Goal: Task Accomplishment & Management: Manage account settings

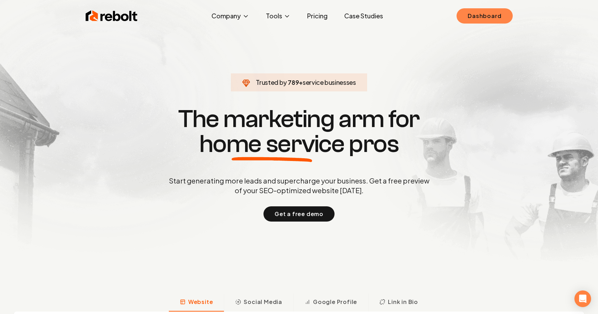
click at [489, 22] on link "Dashboard" at bounding box center [484, 15] width 56 height 15
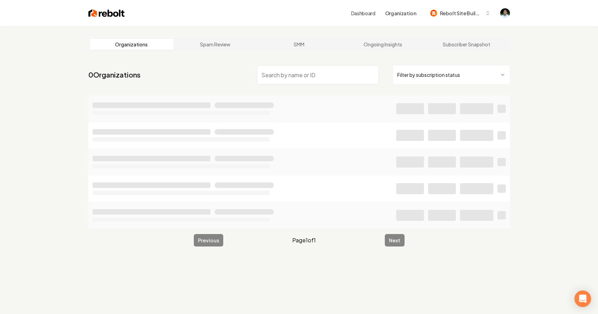
click at [289, 74] on input "search" at bounding box center [318, 74] width 122 height 19
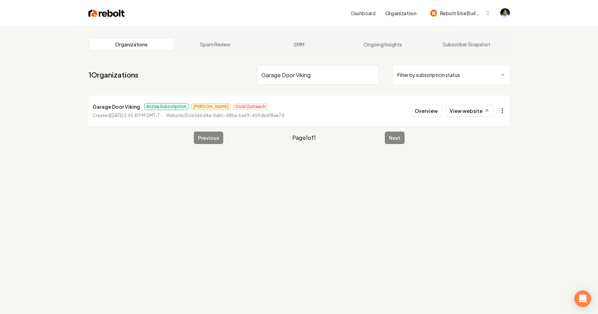
type input "Garage Door Viking"
click at [502, 109] on html "Dashboard Organization Rebolt Site Builder Organizations Spam Review SMM Ongoin…" at bounding box center [299, 157] width 598 height 314
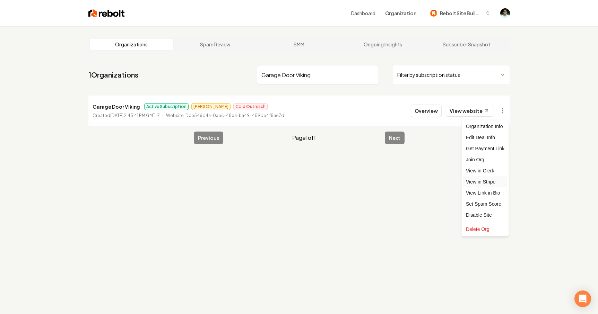
click at [488, 179] on link "View in Stripe" at bounding box center [485, 181] width 44 height 11
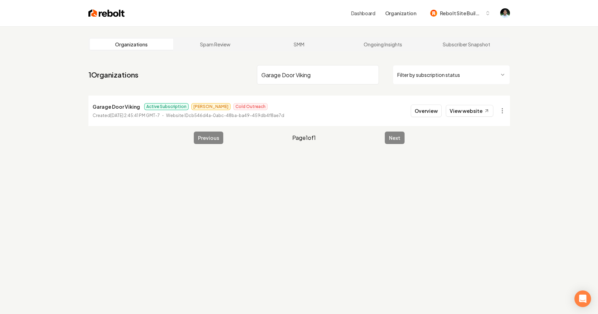
click at [350, 74] on input "Garage Door Viking" at bounding box center [318, 74] width 122 height 19
click at [372, 74] on input "Garage Door Viking" at bounding box center [318, 74] width 122 height 19
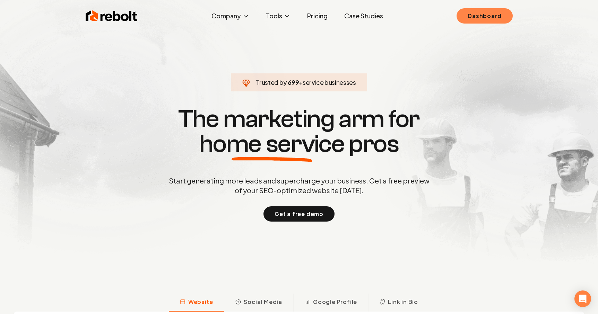
click at [497, 17] on link "Dashboard" at bounding box center [484, 15] width 56 height 15
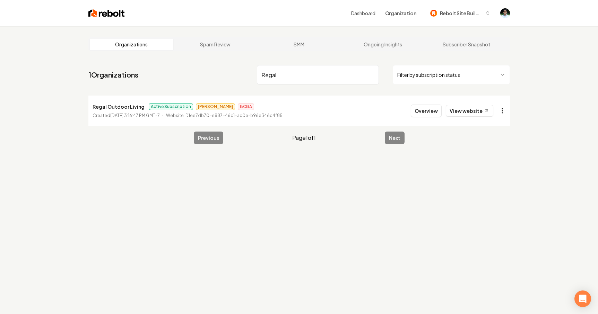
type input "Regal"
click at [501, 110] on html "Dashboard Organization Rebolt Site Builder Organizations Spam Review SMM Ongoin…" at bounding box center [299, 157] width 598 height 314
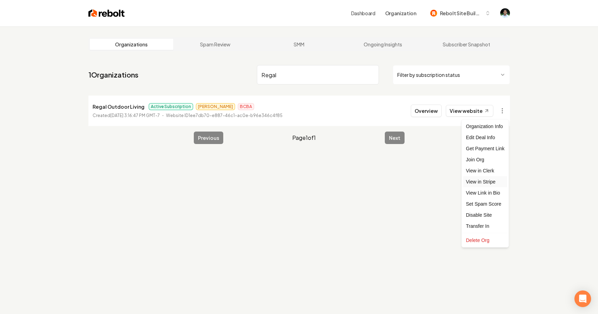
click at [484, 182] on link "View in Stripe" at bounding box center [485, 181] width 44 height 11
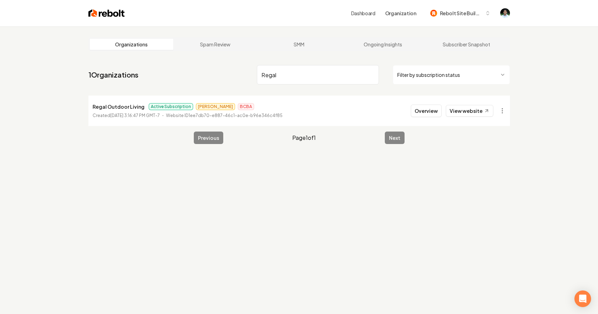
click at [297, 78] on input "Regal" at bounding box center [318, 74] width 122 height 19
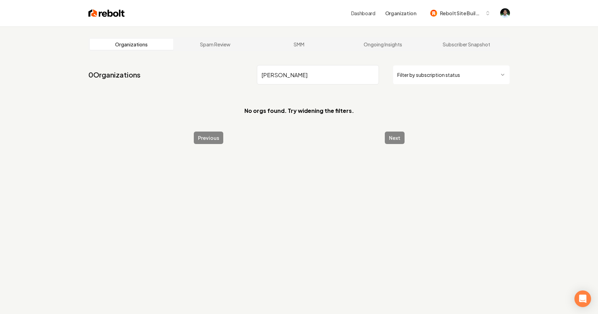
click at [268, 80] on input "Shemley" at bounding box center [318, 74] width 122 height 19
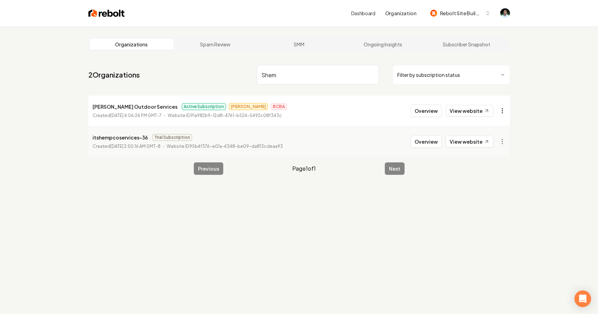
type input "Shem"
click at [502, 112] on html "Dashboard Organization Rebolt Site Builder Organizations Spam Review SMM Ongoin…" at bounding box center [299, 157] width 598 height 314
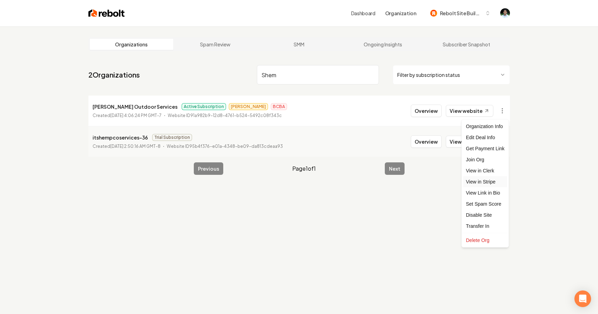
click at [483, 179] on link "View in Stripe" at bounding box center [485, 181] width 44 height 11
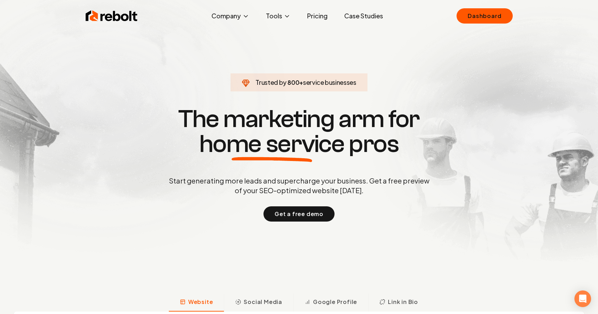
click at [494, 24] on div "Rebolt Company About Blog Jobs Tools Google Review QR Code Generator Google Bus…" at bounding box center [298, 16] width 443 height 21
click at [488, 19] on link "Dashboard" at bounding box center [484, 15] width 56 height 15
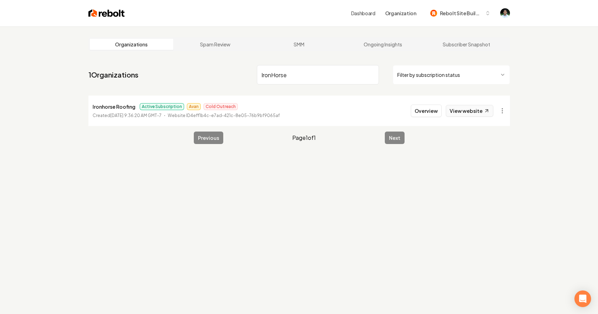
type input "IronHorse"
click at [481, 111] on link "View website" at bounding box center [468, 111] width 47 height 12
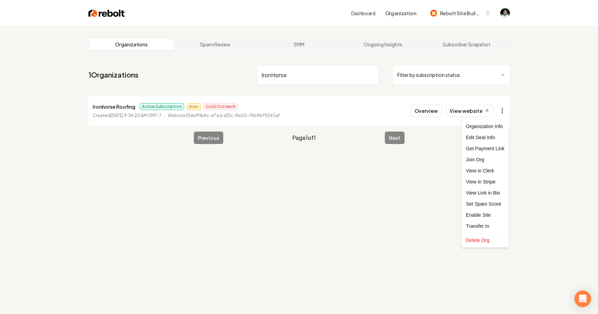
click at [507, 115] on html "Dashboard Organization Rebolt Site Builder Organizations Spam Review SMM Ongoin…" at bounding box center [299, 157] width 598 height 314
click at [488, 182] on link "View in Stripe" at bounding box center [485, 181] width 44 height 11
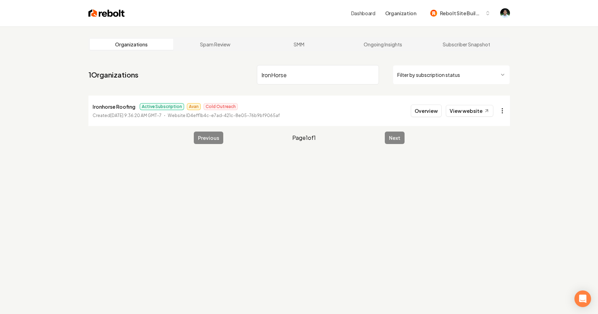
click at [499, 113] on html "Dashboard Organization Rebolt Site Builder Organizations Spam Review SMM Ongoin…" at bounding box center [299, 157] width 598 height 314
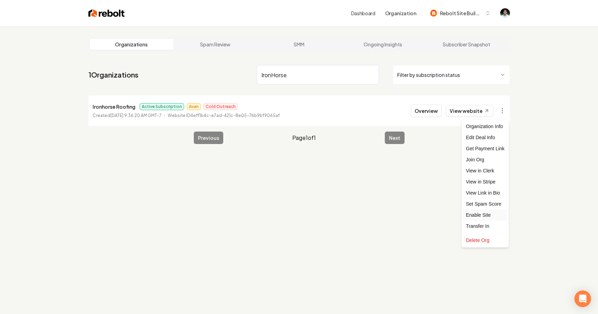
click at [483, 213] on div "Enable Site" at bounding box center [485, 215] width 44 height 11
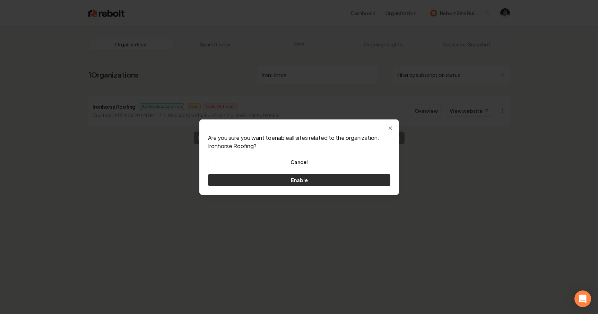
click at [310, 180] on button "Enable" at bounding box center [299, 180] width 182 height 12
